Goal: Check status: Check status

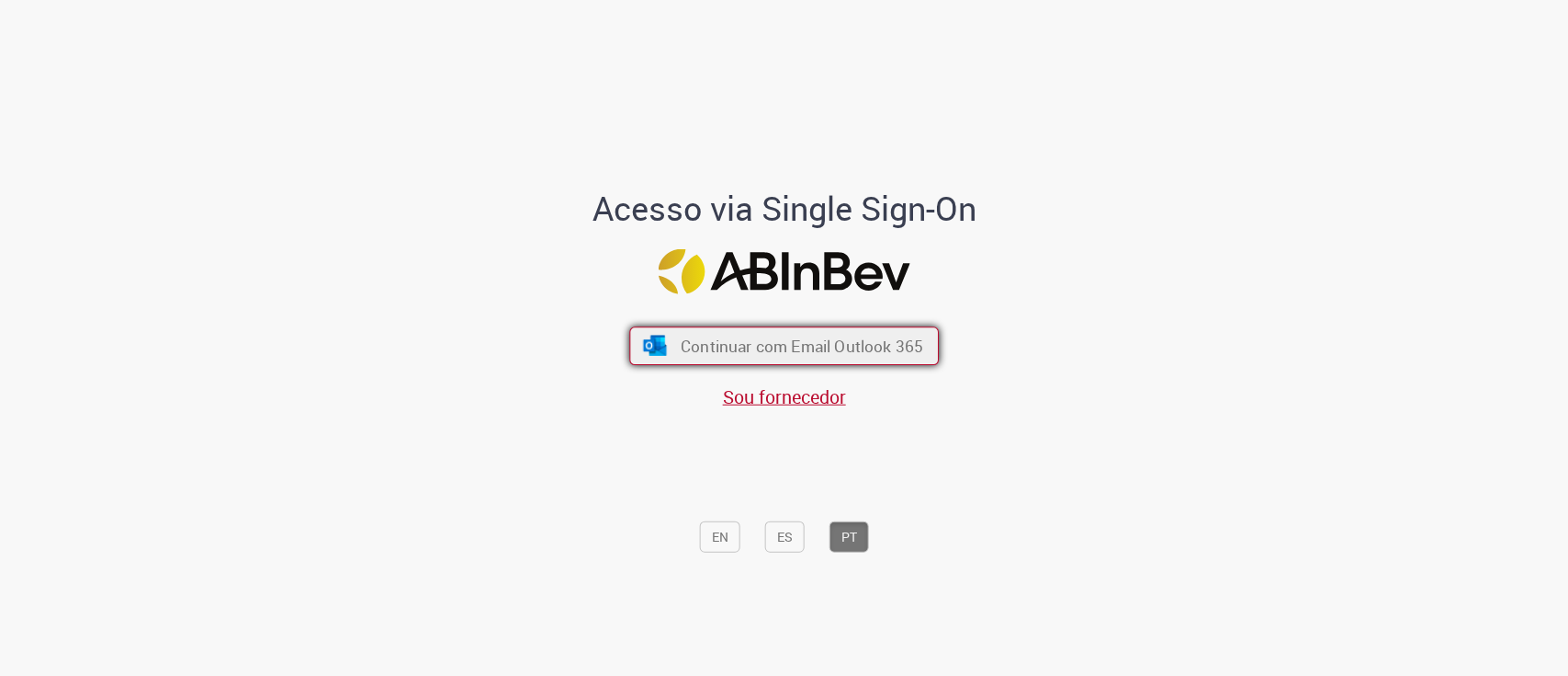
click at [759, 348] on span "Continuar com Email Outlook 365" at bounding box center [802, 345] width 243 height 21
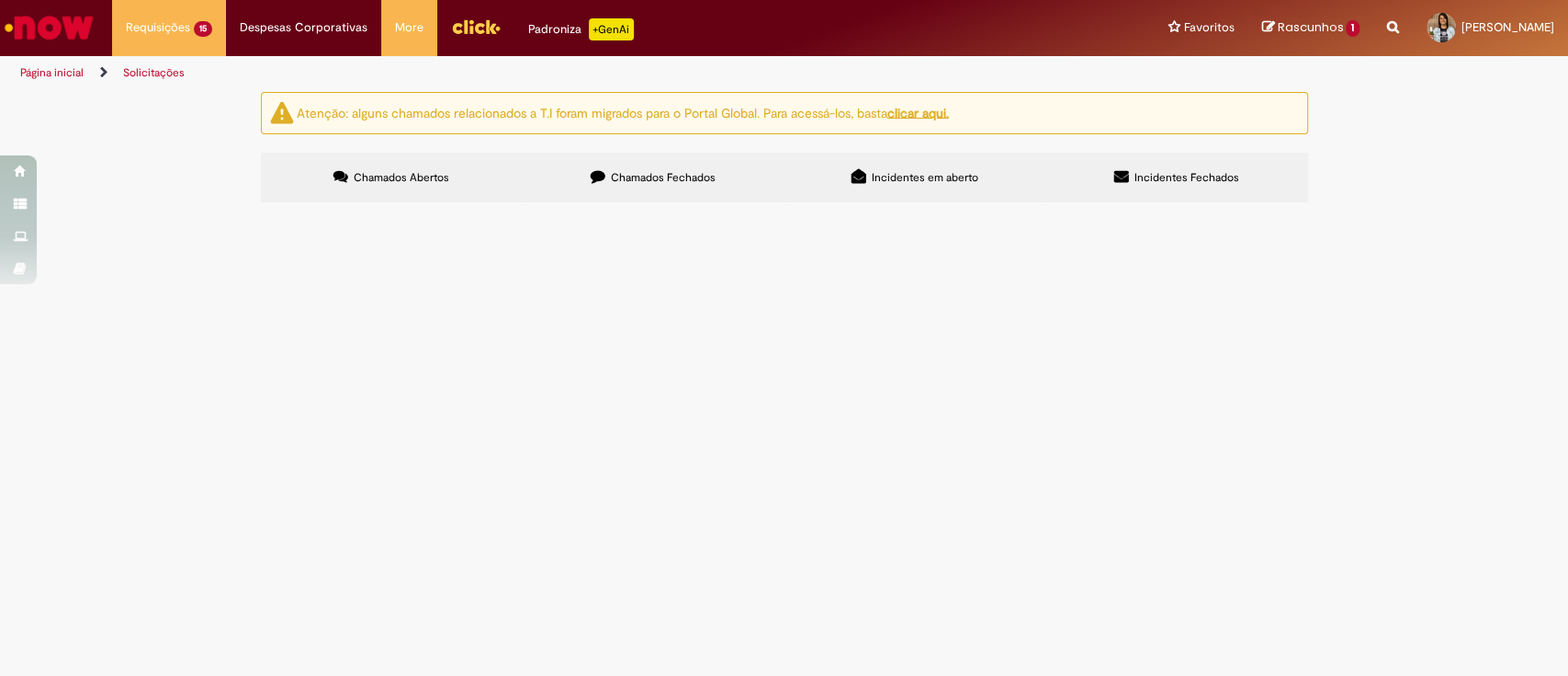
click at [0, 0] on span "Aberto" at bounding box center [0, 0] width 0 height 0
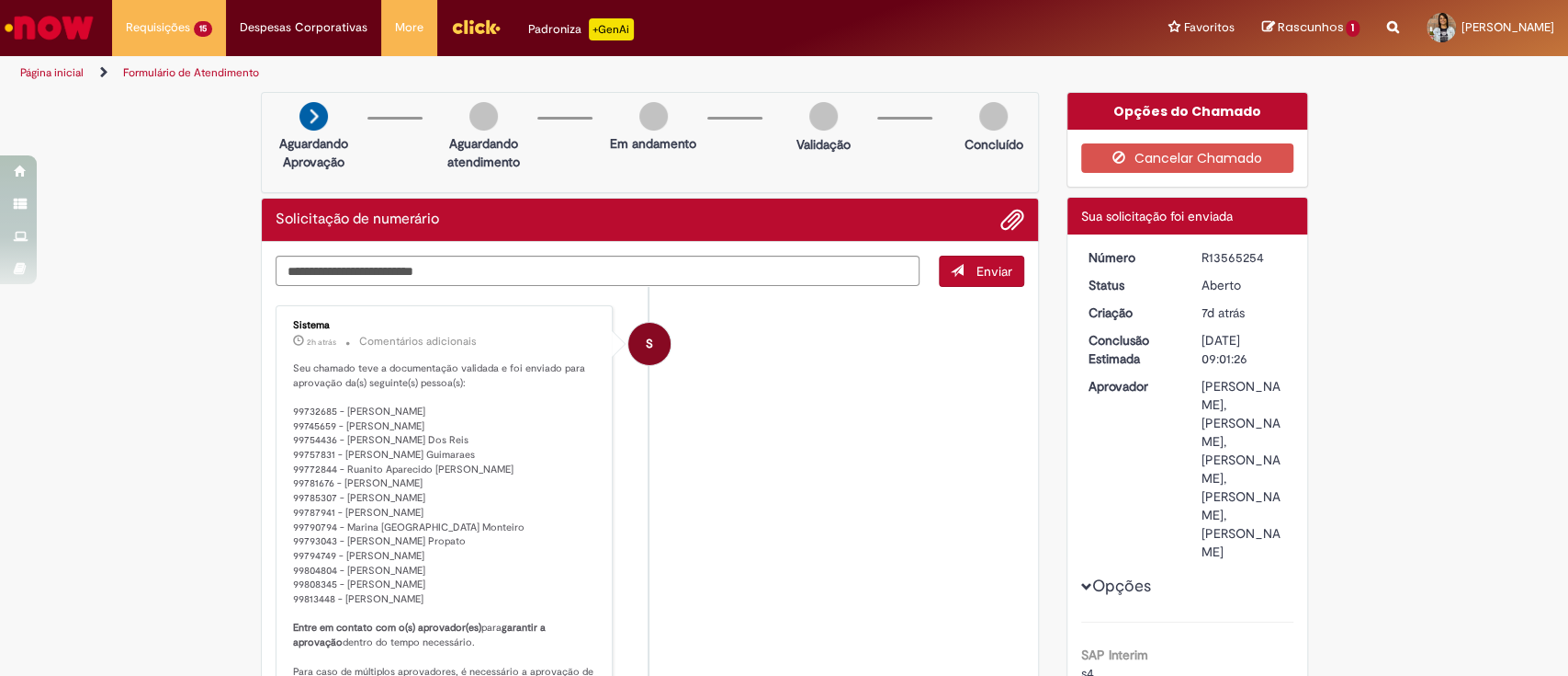
click at [463, 26] on img "Menu Cabeçalho" at bounding box center [475, 26] width 49 height 28
